Goal: Transaction & Acquisition: Obtain resource

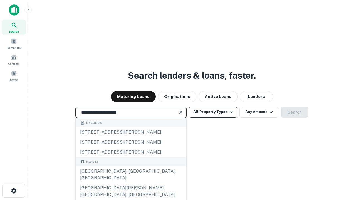
click at [131, 183] on div "[GEOGRAPHIC_DATA], [GEOGRAPHIC_DATA], [GEOGRAPHIC_DATA]" at bounding box center [131, 175] width 111 height 17
click at [213, 112] on button "All Property Types" at bounding box center [213, 112] width 48 height 11
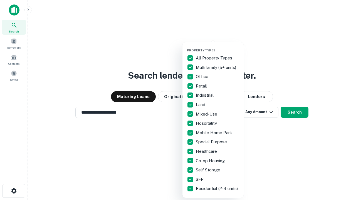
type input "**********"
click at [217, 47] on button "button" at bounding box center [217, 47] width 61 height 0
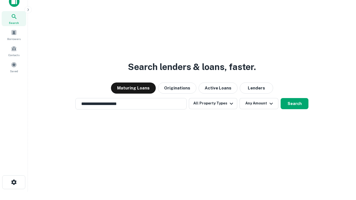
scroll to position [3, 67]
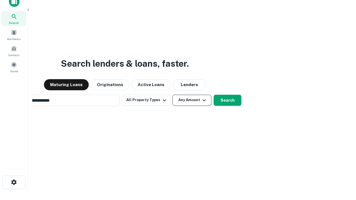
click at [172, 95] on button "Any Amount" at bounding box center [191, 100] width 39 height 11
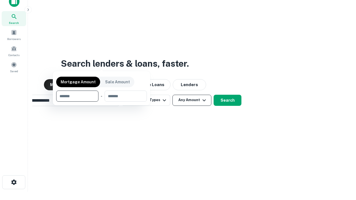
scroll to position [9, 0]
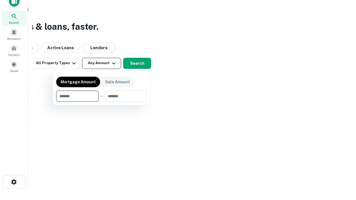
type input "*******"
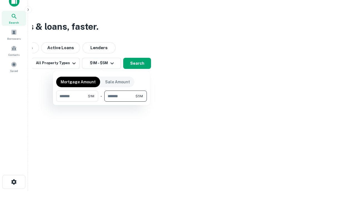
type input "*******"
click at [101, 102] on button "button" at bounding box center [101, 102] width 91 height 0
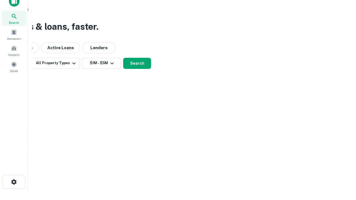
scroll to position [3, 103]
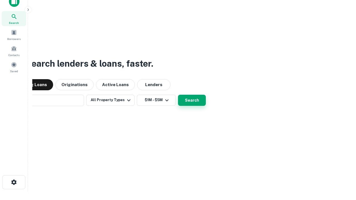
click at [178, 95] on button "Search" at bounding box center [192, 100] width 28 height 11
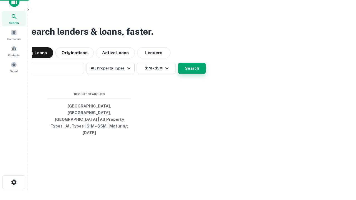
scroll to position [9, 0]
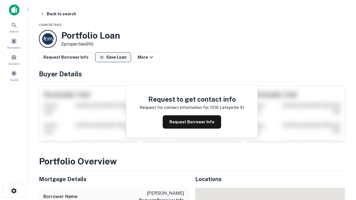
click at [113, 57] on button "Save Loan" at bounding box center [113, 57] width 36 height 10
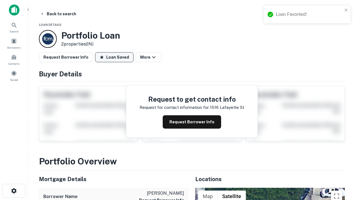
click at [114, 57] on button "Loan Saved" at bounding box center [114, 57] width 38 height 10
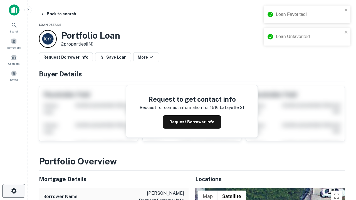
click at [14, 191] on icon "button" at bounding box center [14, 191] width 7 height 7
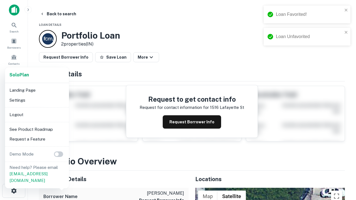
click at [37, 115] on li "Logout" at bounding box center [36, 115] width 59 height 10
